Goal: Task Accomplishment & Management: Use online tool/utility

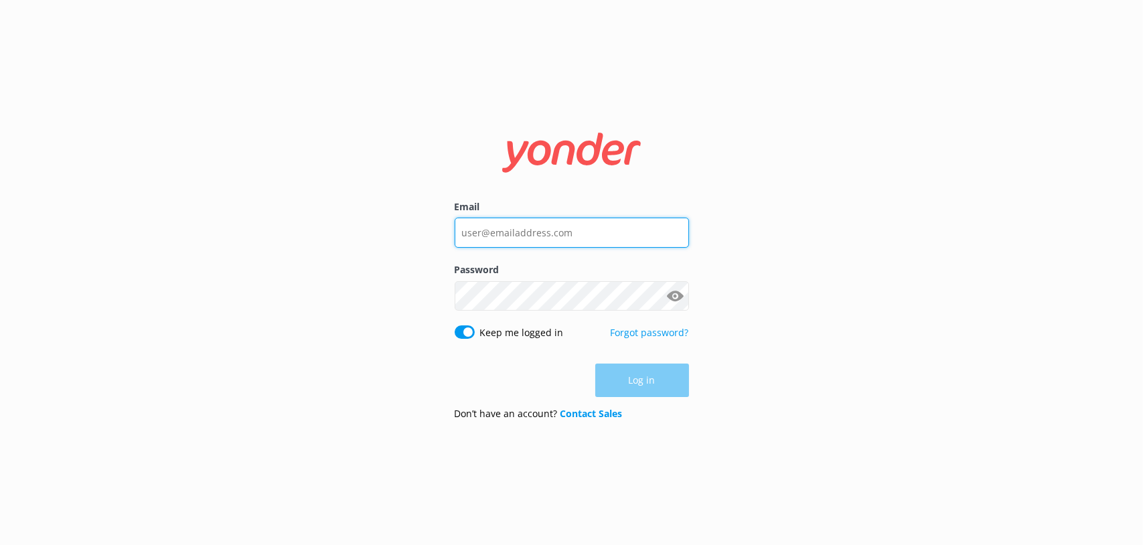
type input "[PERSON_NAME][EMAIL_ADDRESS][PERSON_NAME][DOMAIN_NAME]"
click at [694, 382] on div "Email [PERSON_NAME][EMAIL_ADDRESS][PERSON_NAME][DOMAIN_NAME] Password Show pass…" at bounding box center [572, 272] width 268 height 316
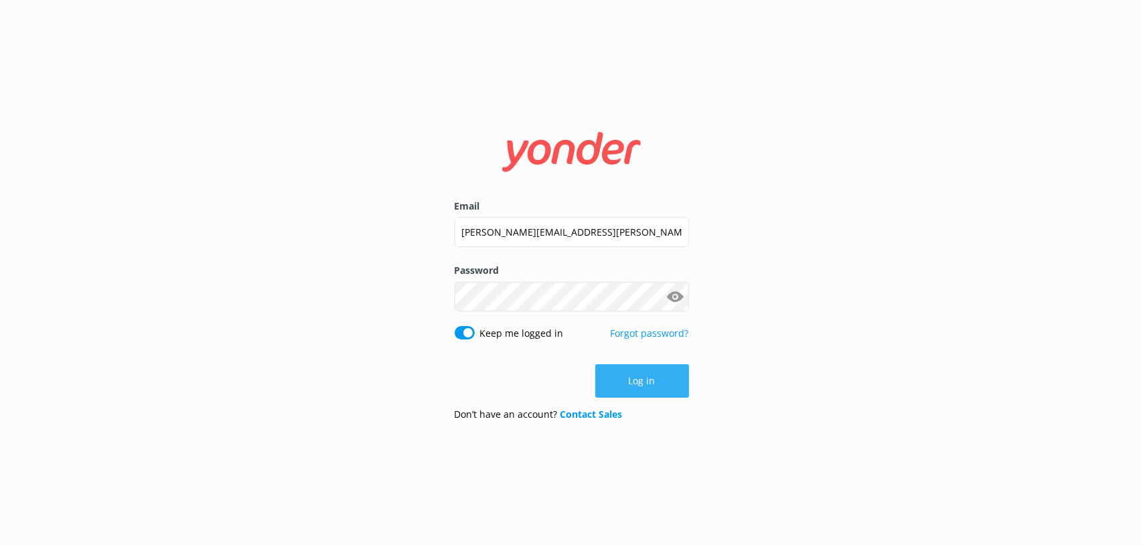
click at [671, 384] on button "Log in" at bounding box center [642, 380] width 94 height 33
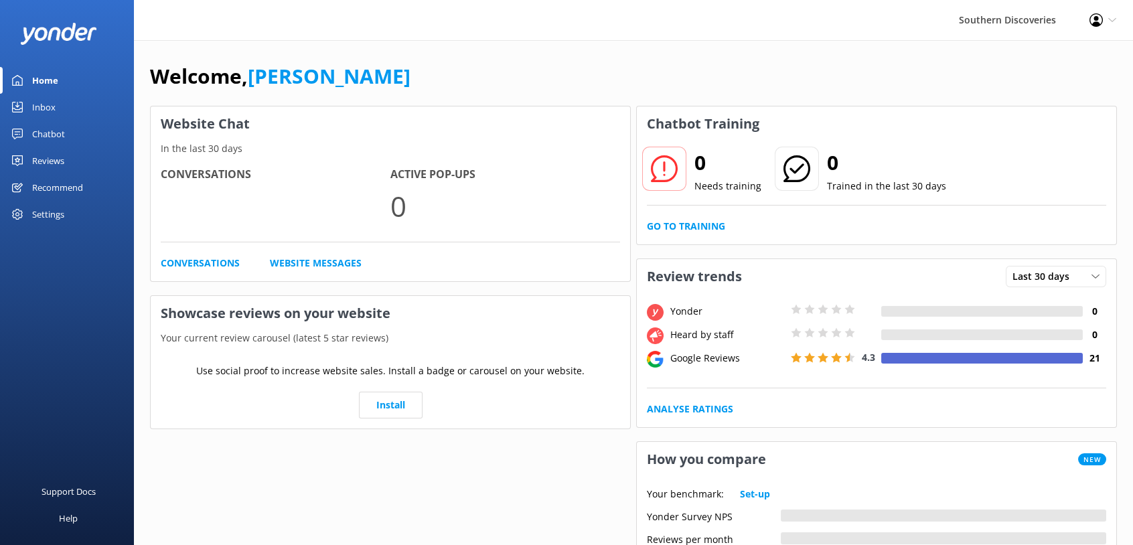
click at [61, 98] on link "Inbox" at bounding box center [67, 107] width 134 height 27
